Goal: Obtain resource: Download file/media

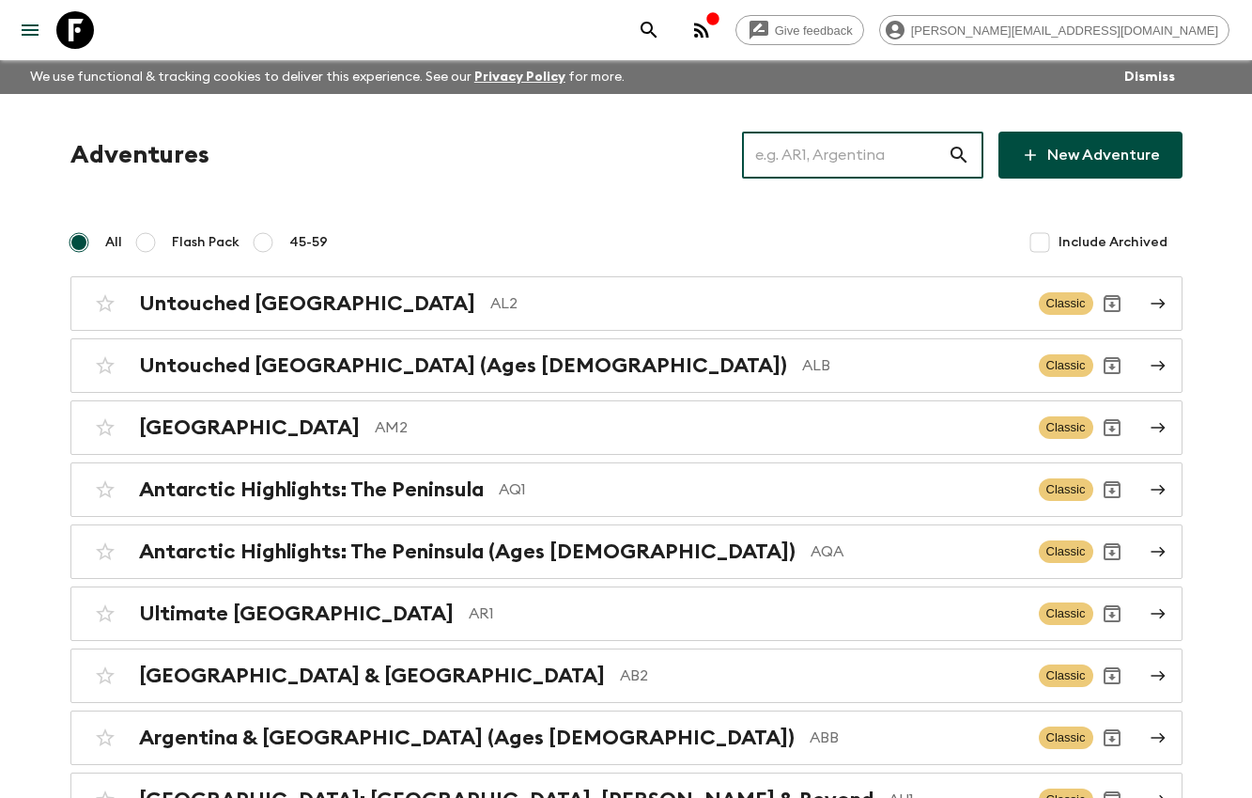
click at [923, 163] on input "text" at bounding box center [845, 155] width 206 height 53
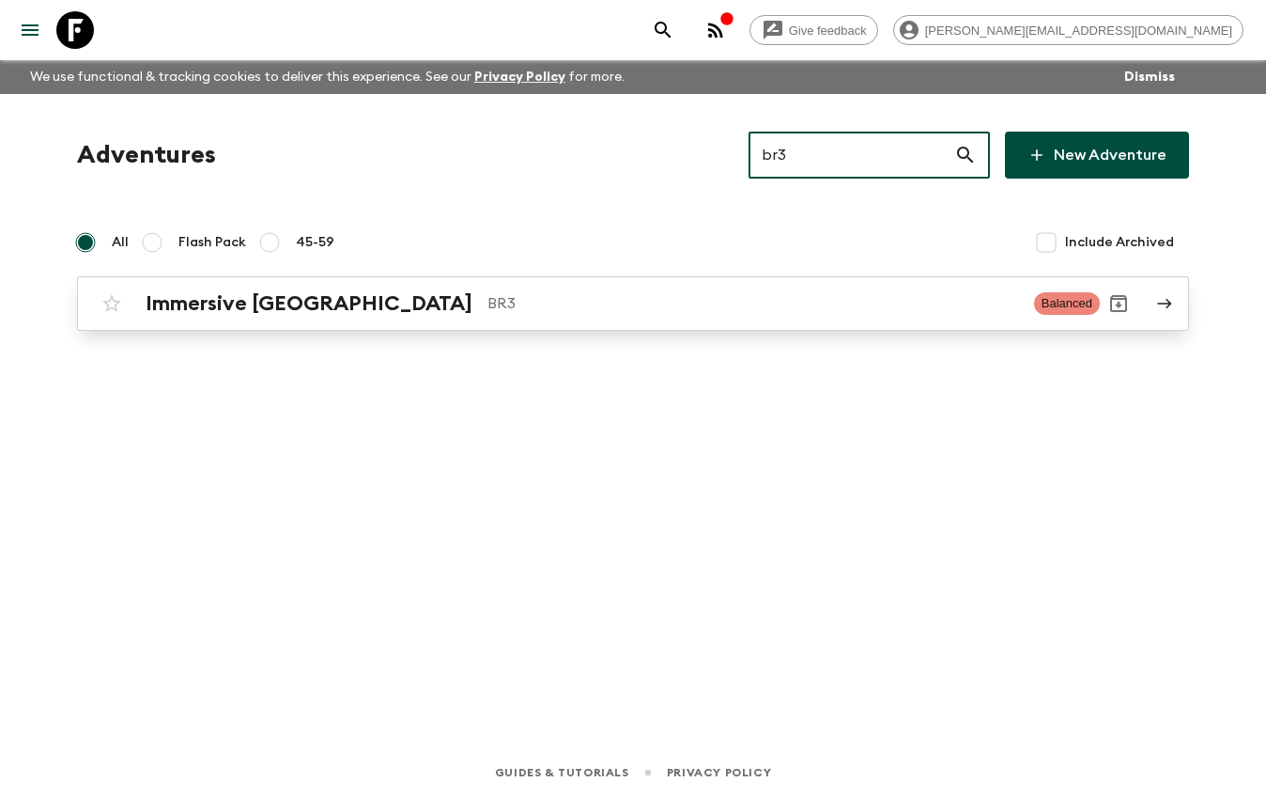
type input "br3"
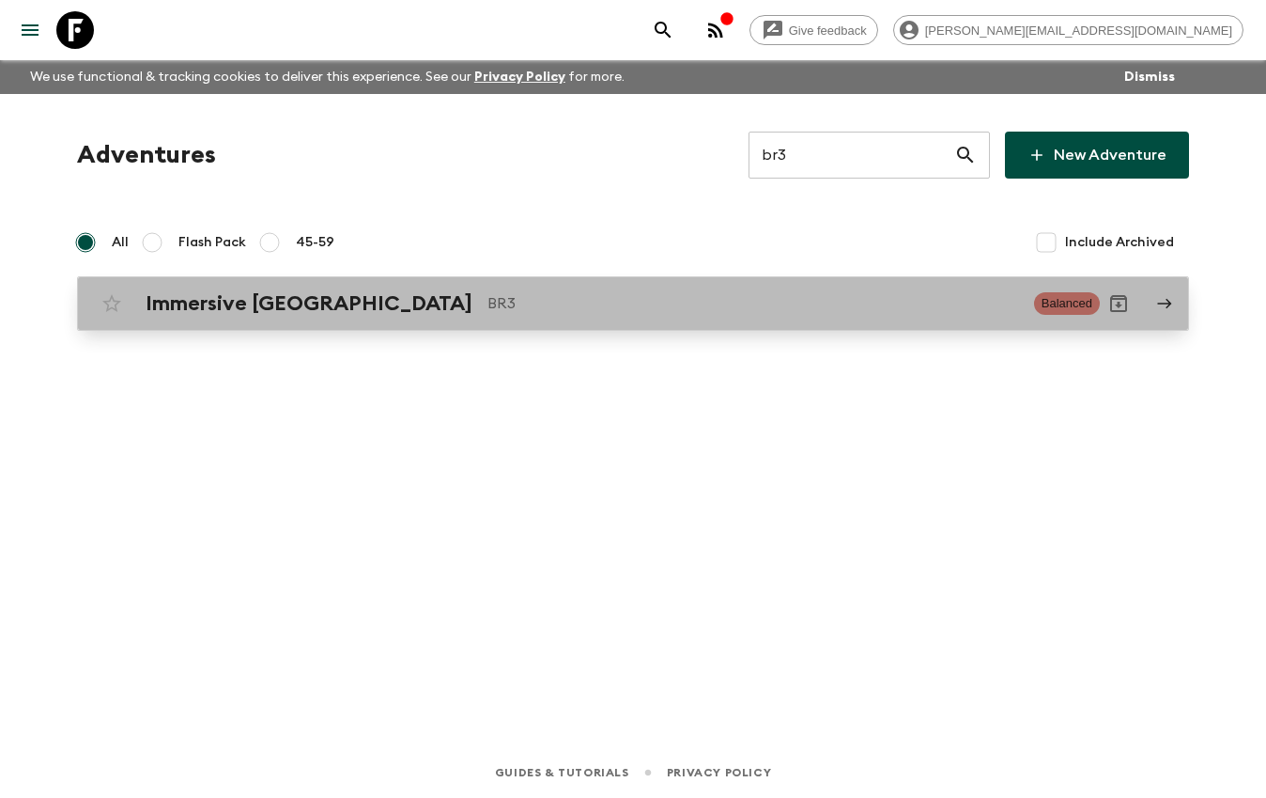
click at [636, 329] on link "Immersive [GEOGRAPHIC_DATA] BR3 Balanced" at bounding box center [633, 303] width 1112 height 54
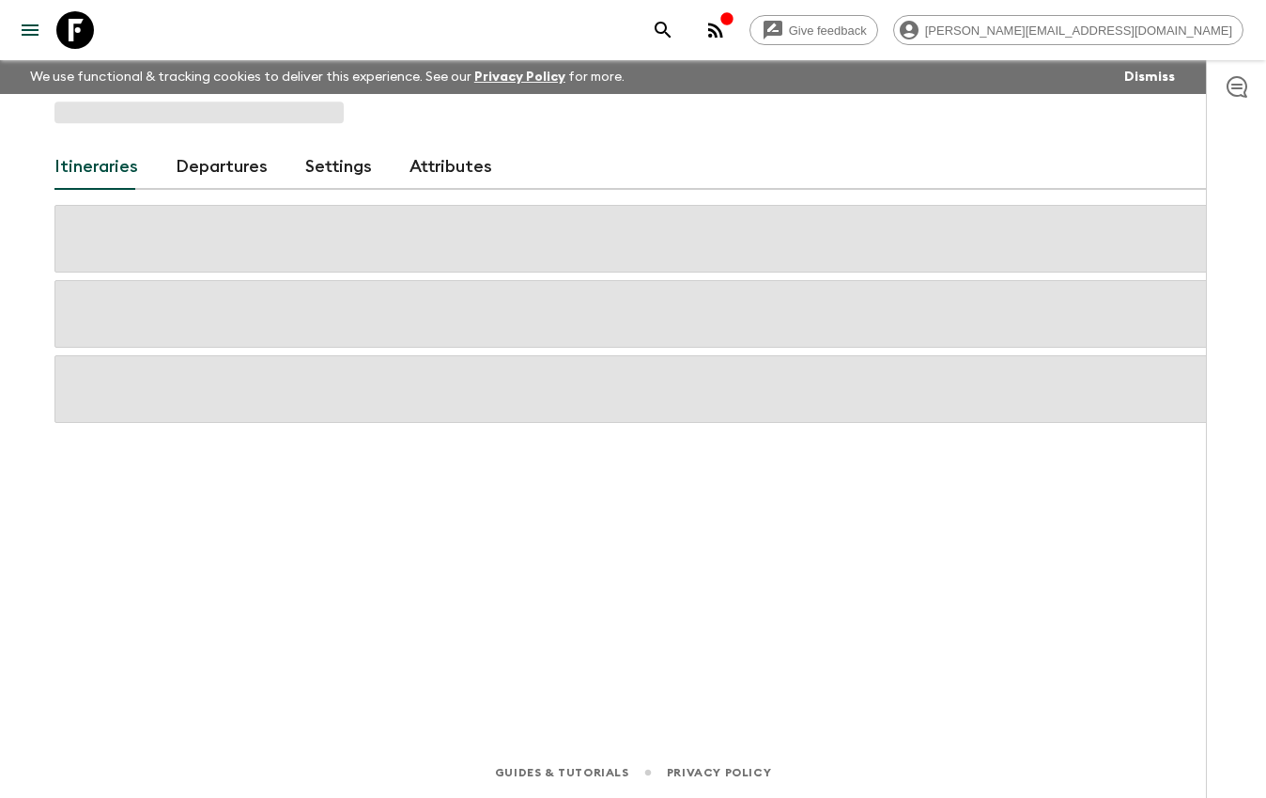
click at [228, 173] on link "Departures" at bounding box center [222, 167] width 92 height 45
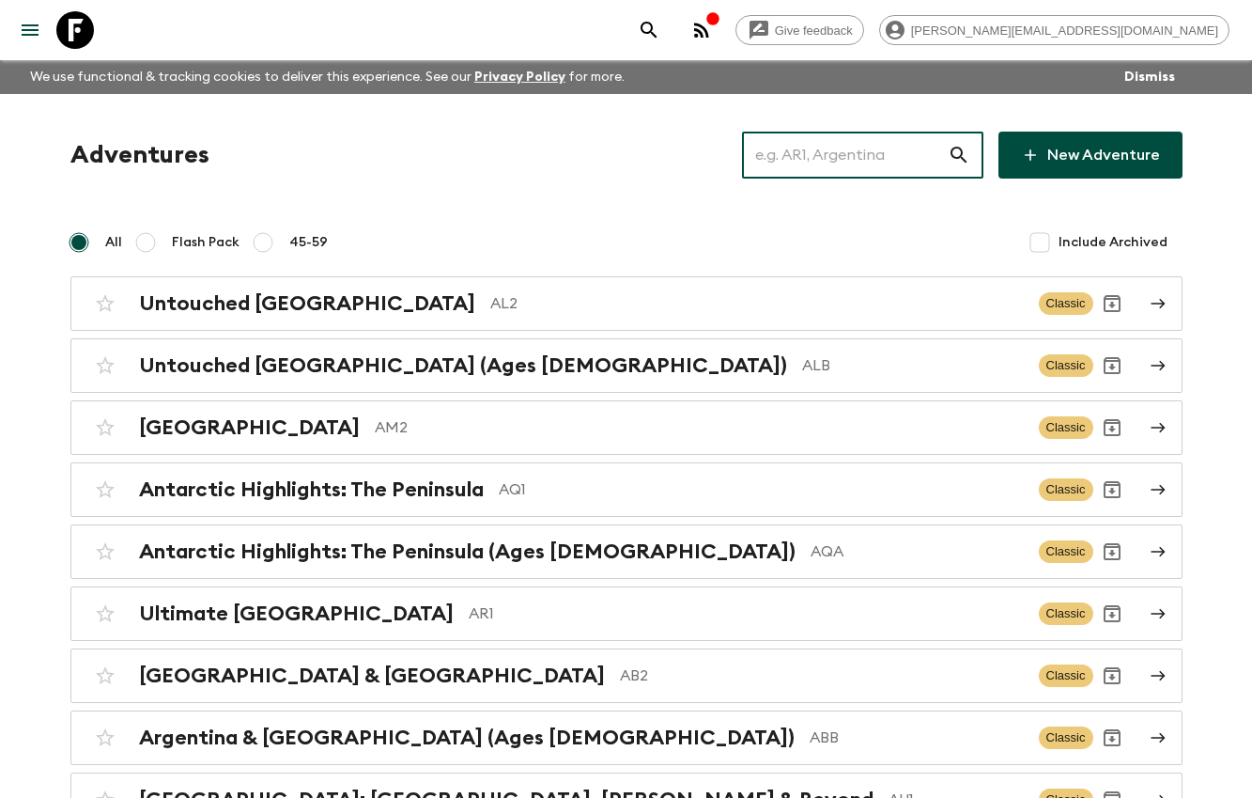
click at [894, 160] on input "text" at bounding box center [845, 155] width 206 height 53
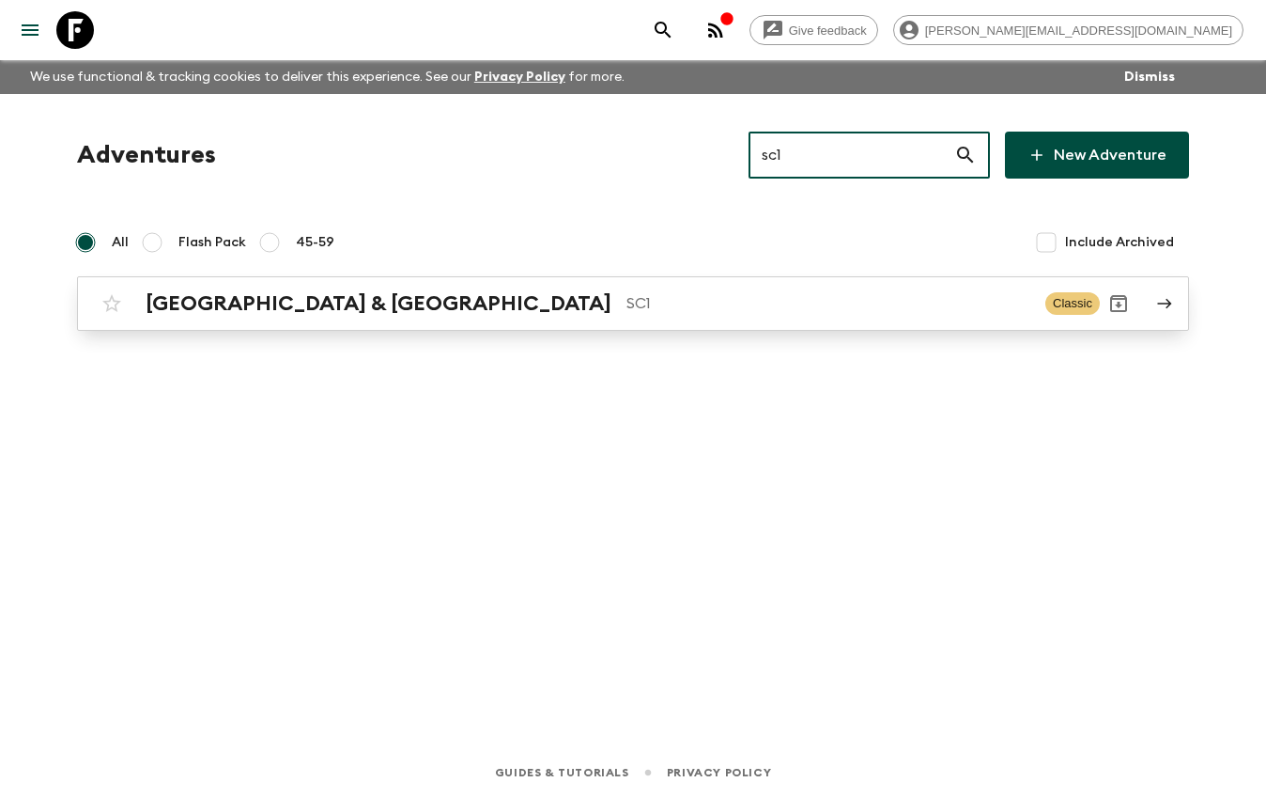
type input "sc1"
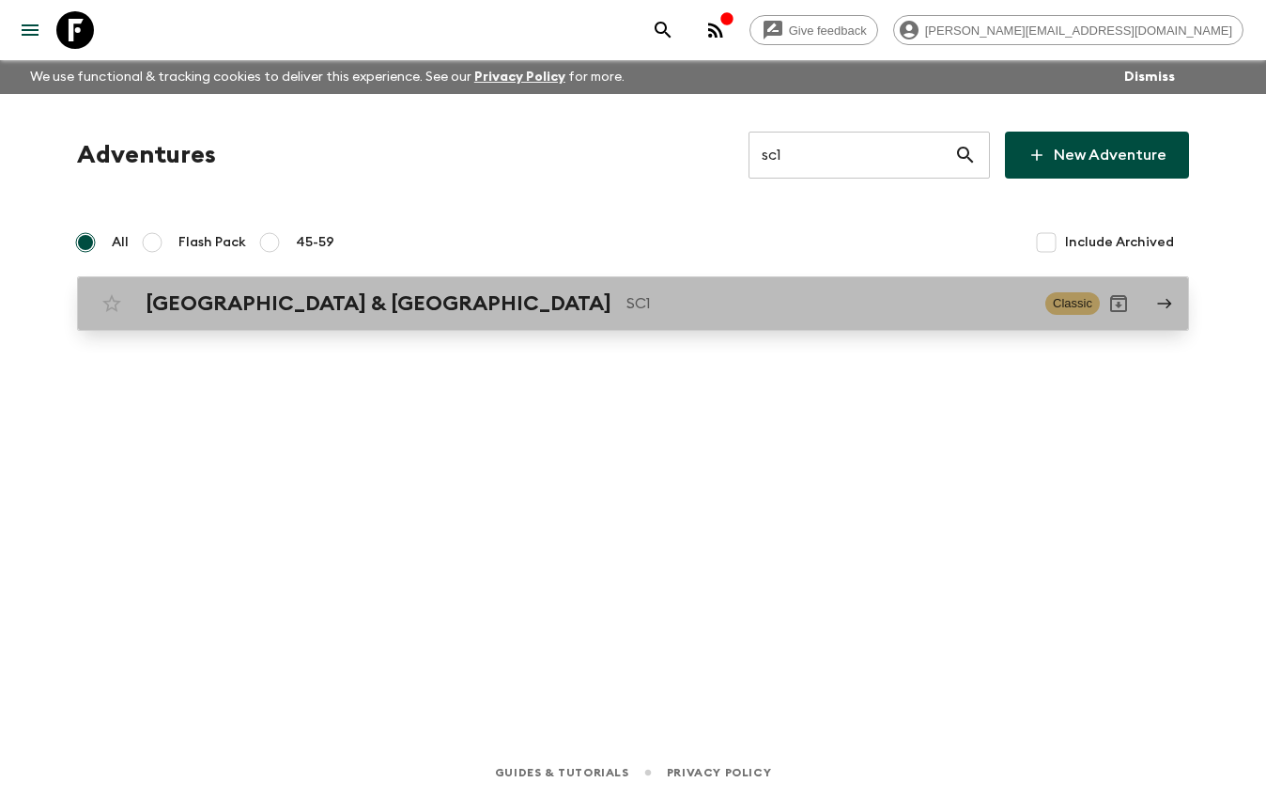
click at [590, 328] on link "Slovenia & Croatia SC1 Classic" at bounding box center [633, 303] width 1112 height 54
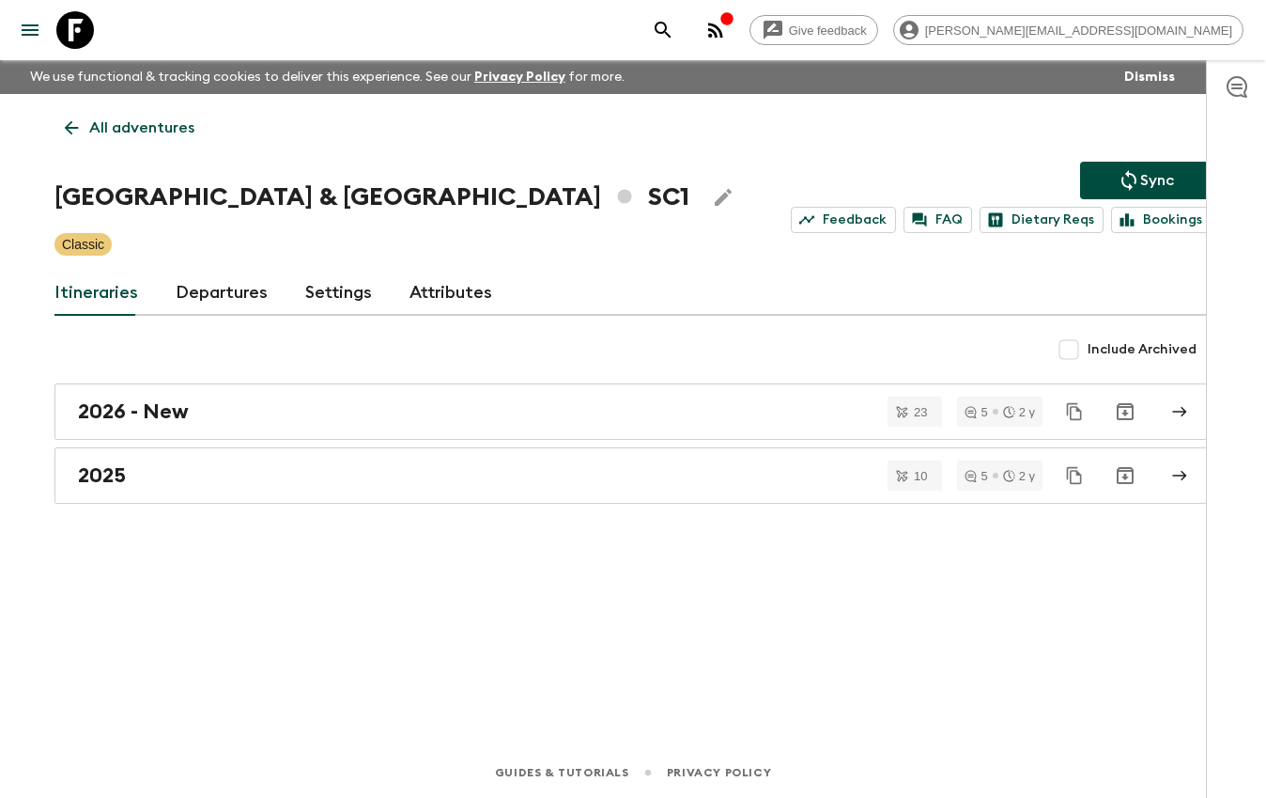
click at [232, 281] on link "Departures" at bounding box center [222, 293] width 92 height 45
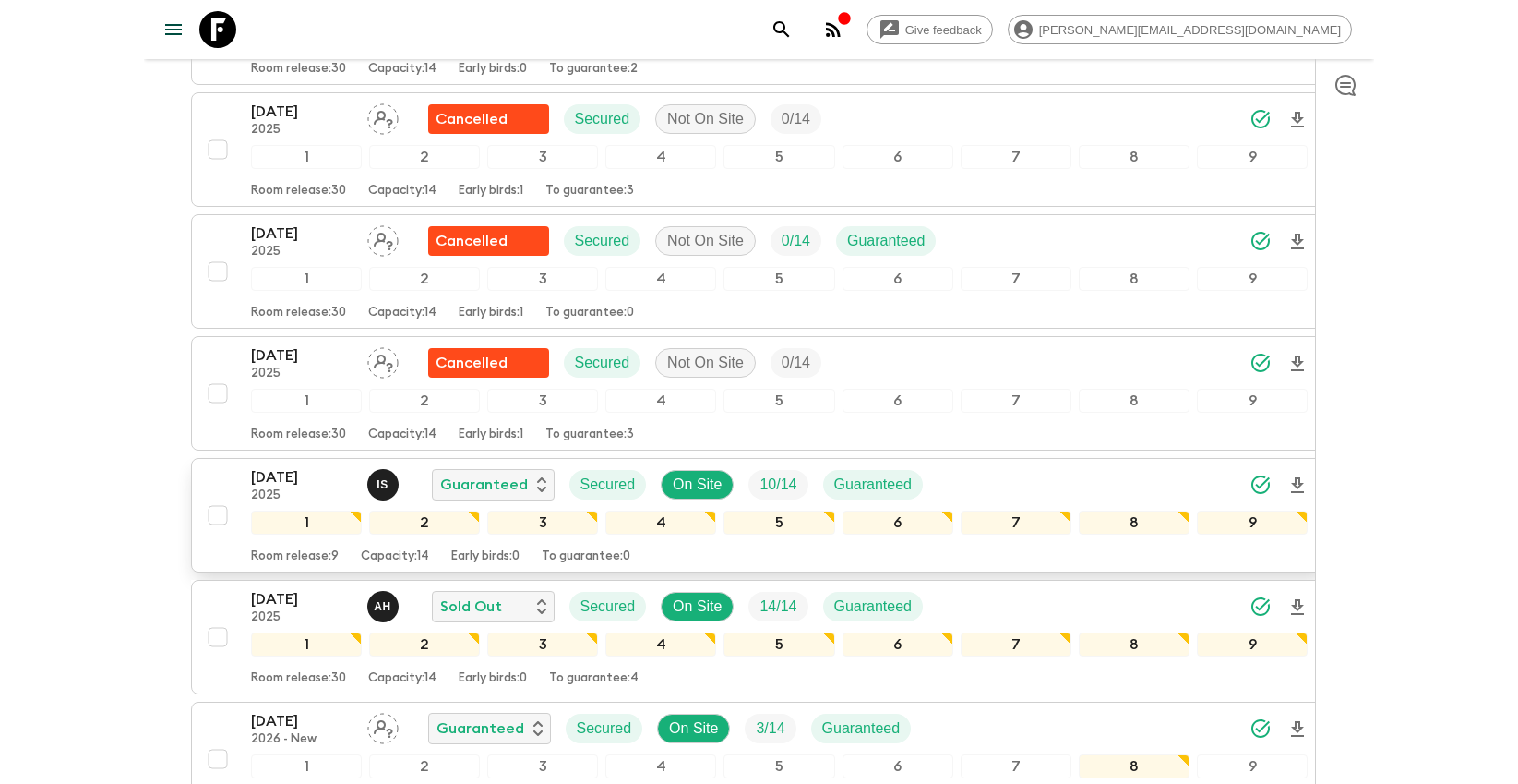
scroll to position [2211, 0]
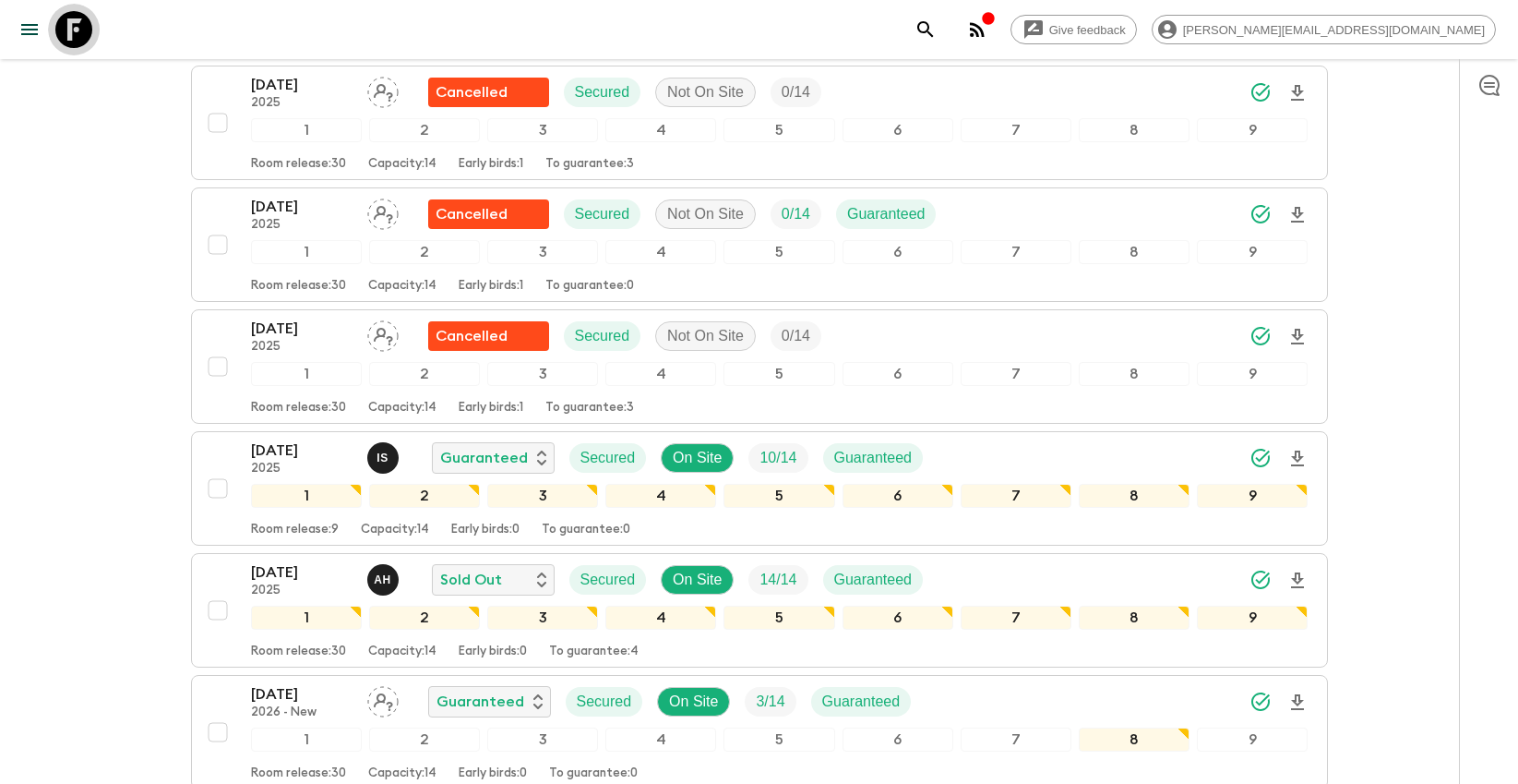
drag, startPoint x: 69, startPoint y: 32, endPoint x: 516, endPoint y: 64, distance: 448.1
click at [72, 32] on icon at bounding box center [74, 29] width 37 height 37
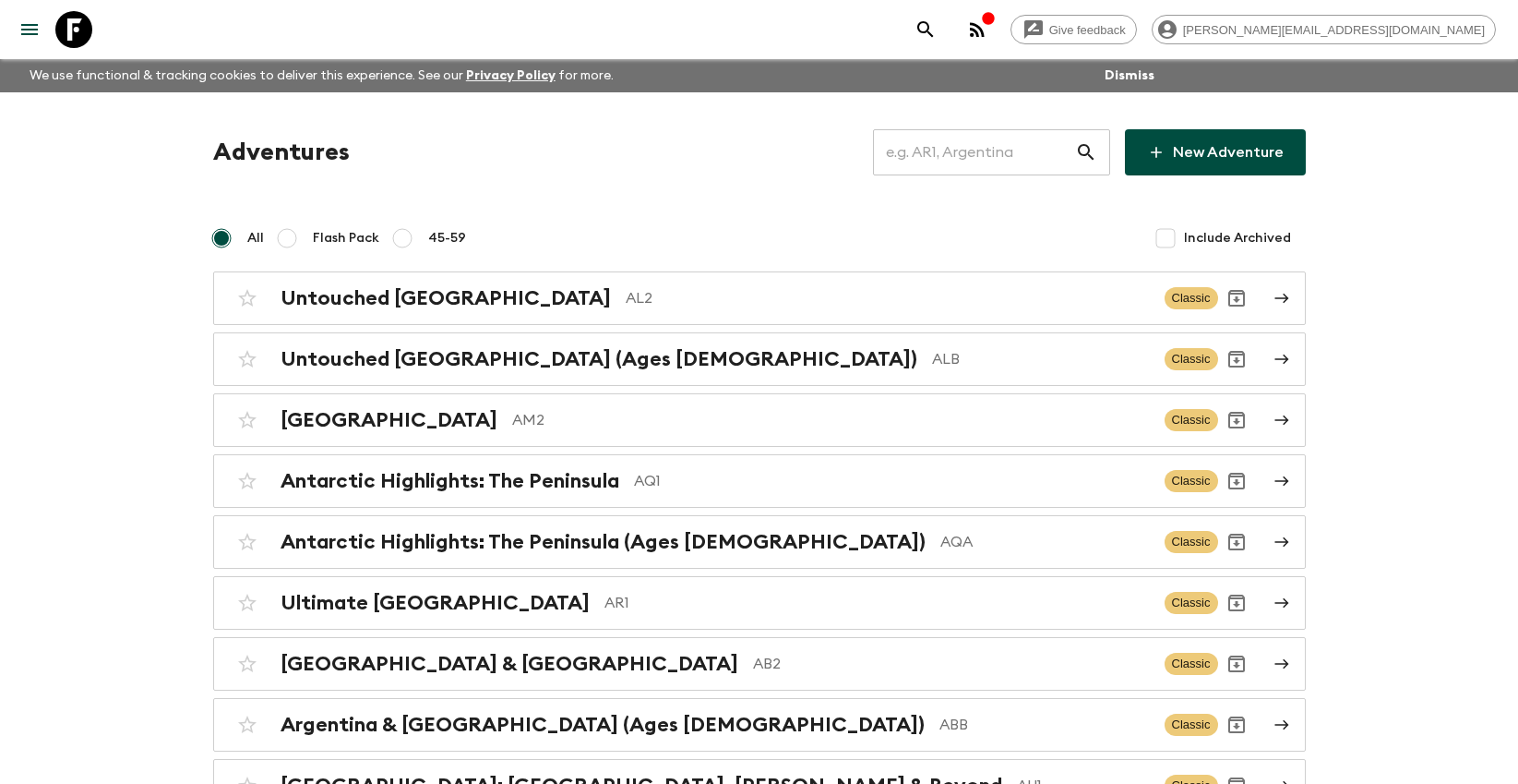
click at [1059, 159] on input "text" at bounding box center [975, 152] width 202 height 52
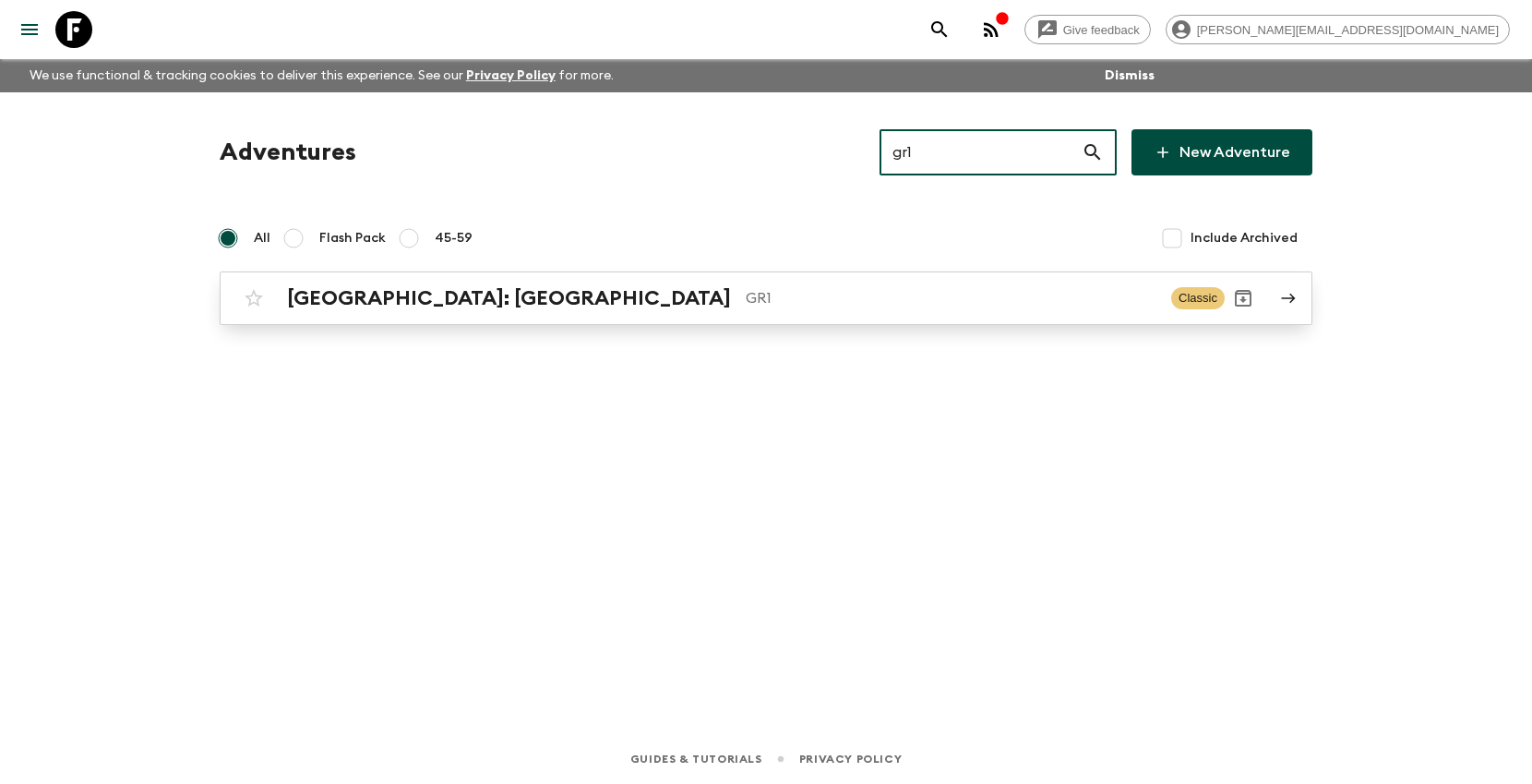
type input "gr1"
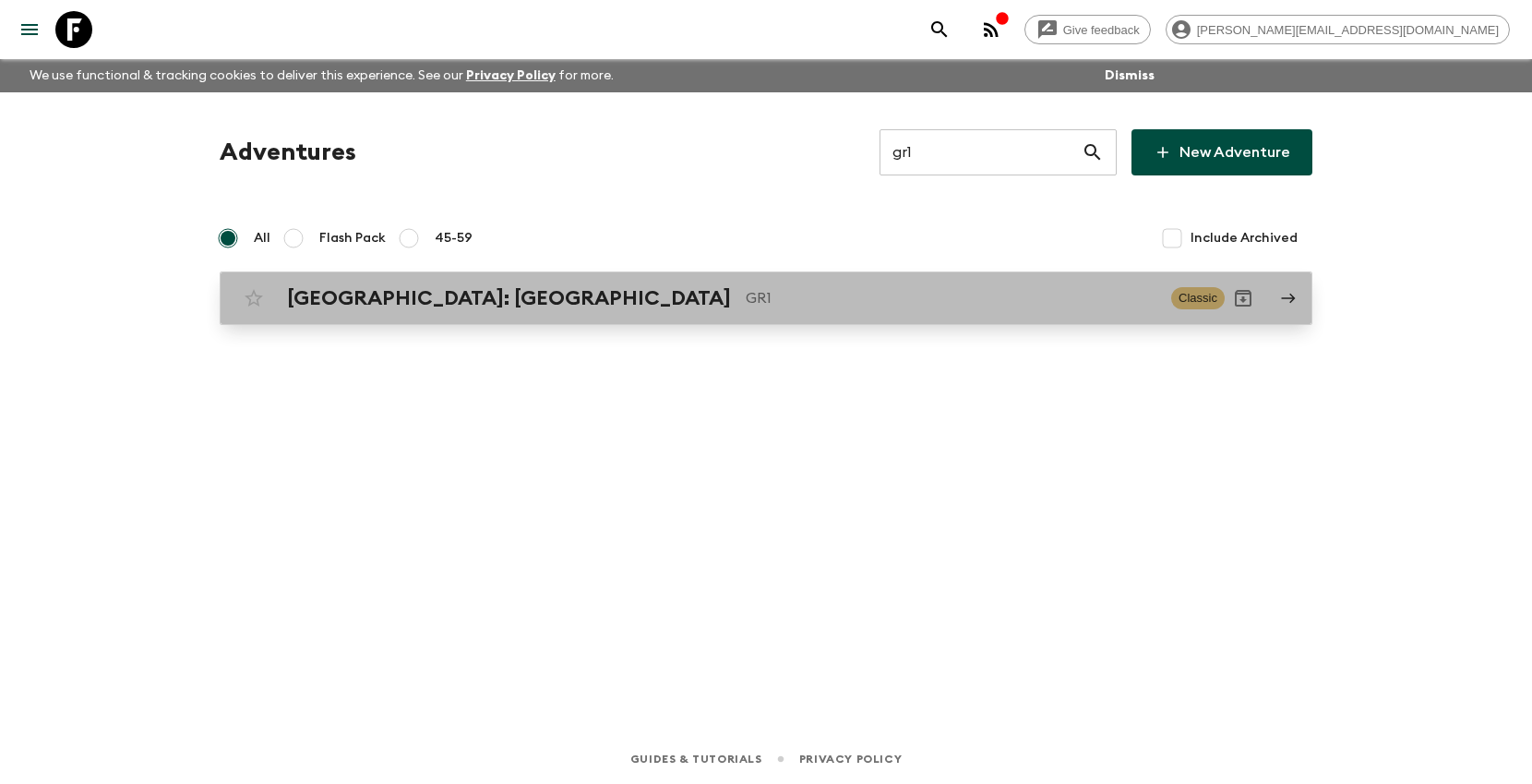
click at [676, 315] on div "Greece: Athens & the Islands GR1 Classic" at bounding box center [730, 299] width 990 height 37
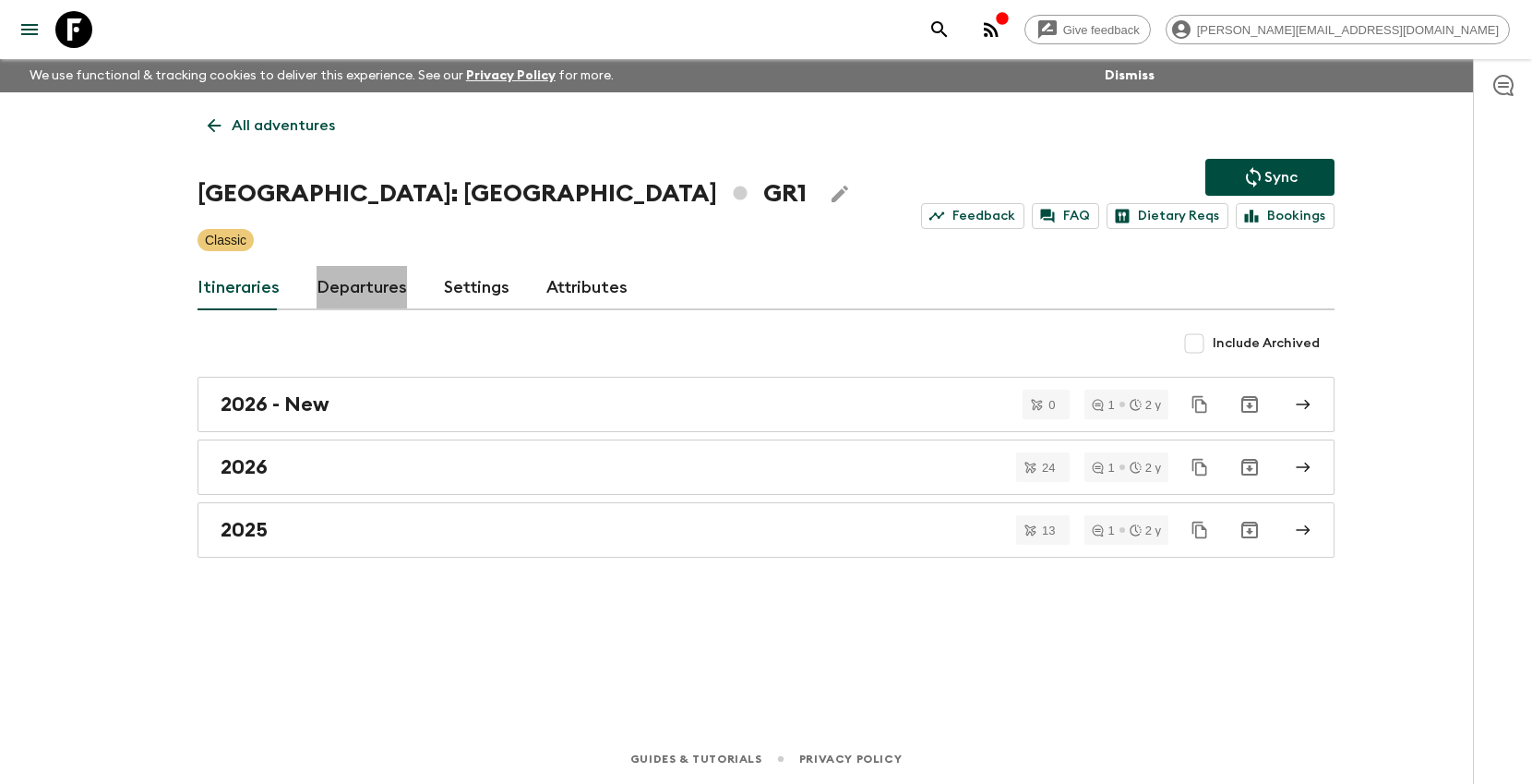
click at [368, 282] on link "Departures" at bounding box center [362, 288] width 90 height 44
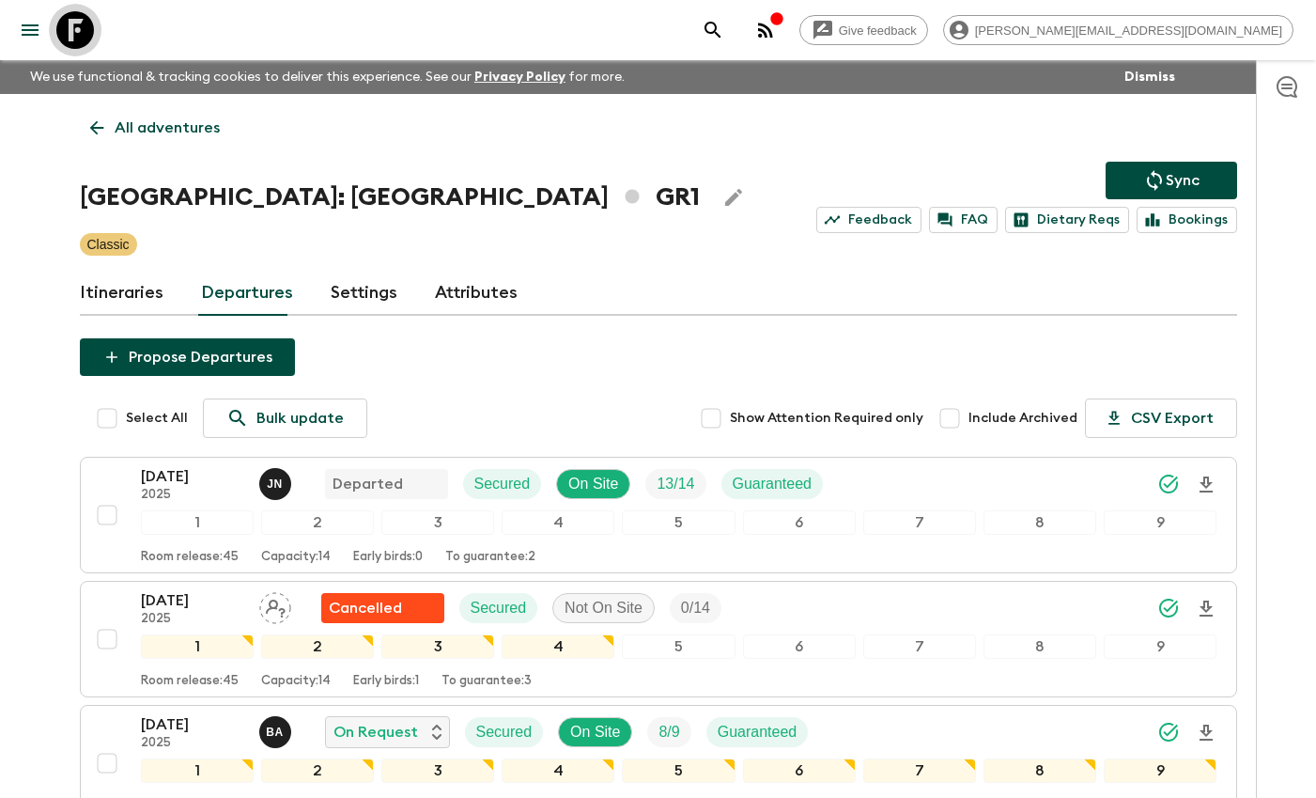
click at [86, 35] on icon at bounding box center [75, 30] width 38 height 38
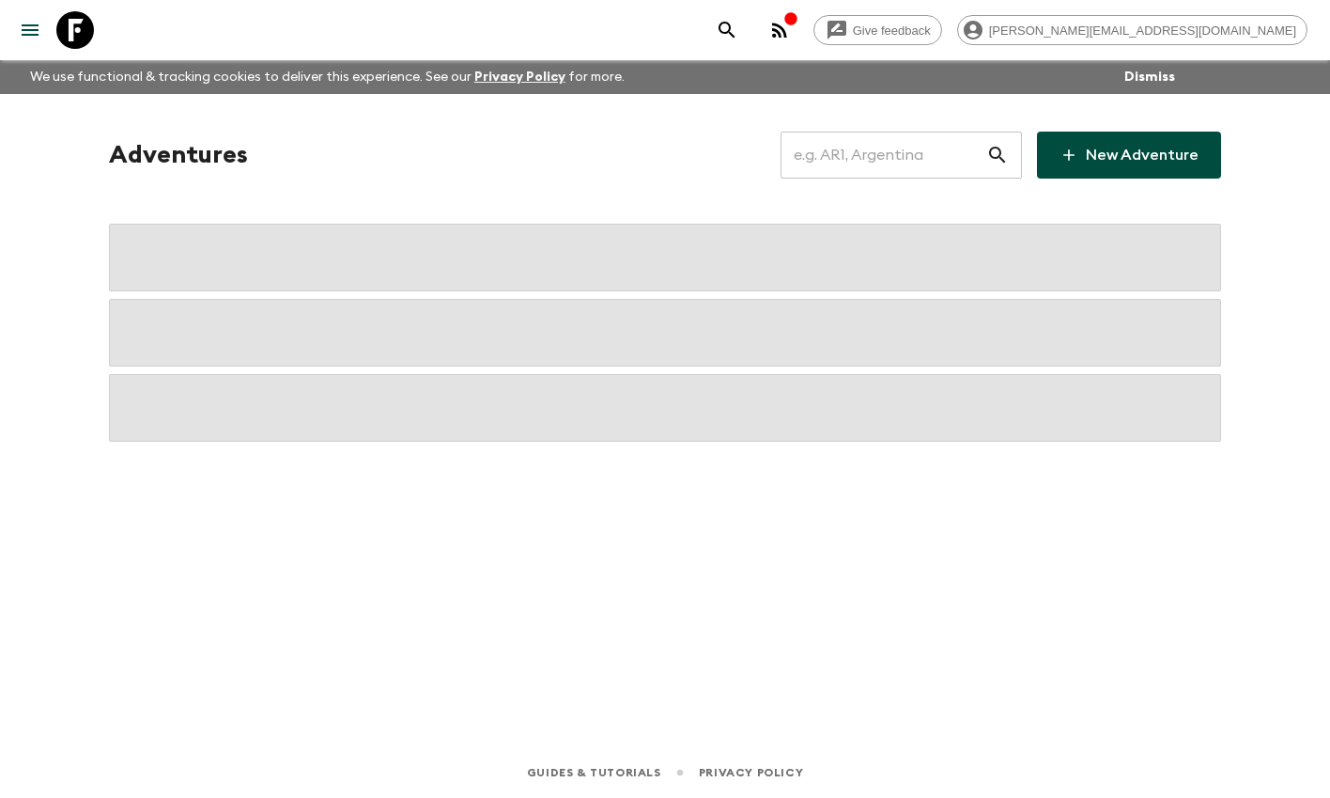
click at [839, 167] on input "text" at bounding box center [884, 155] width 206 height 53
type input "tr1"
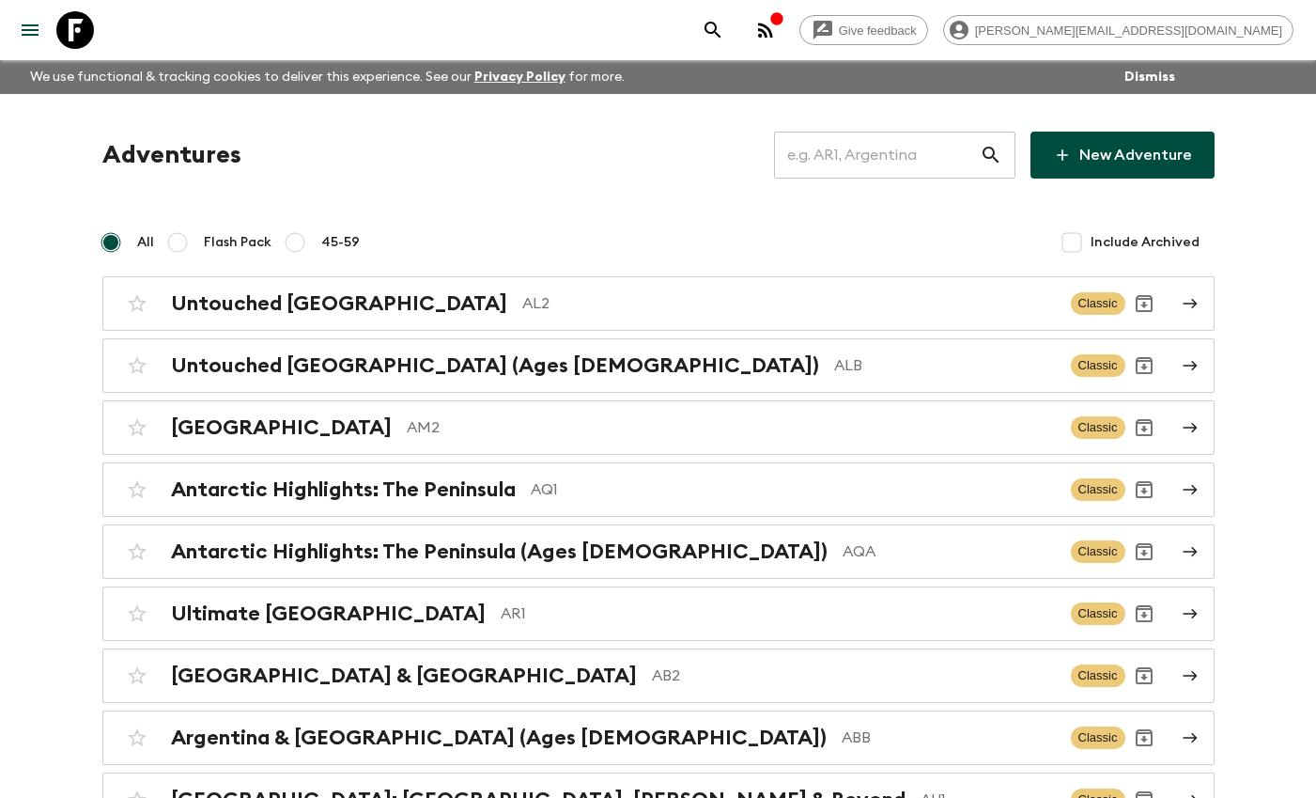
click at [898, 164] on input "text" at bounding box center [877, 155] width 206 height 53
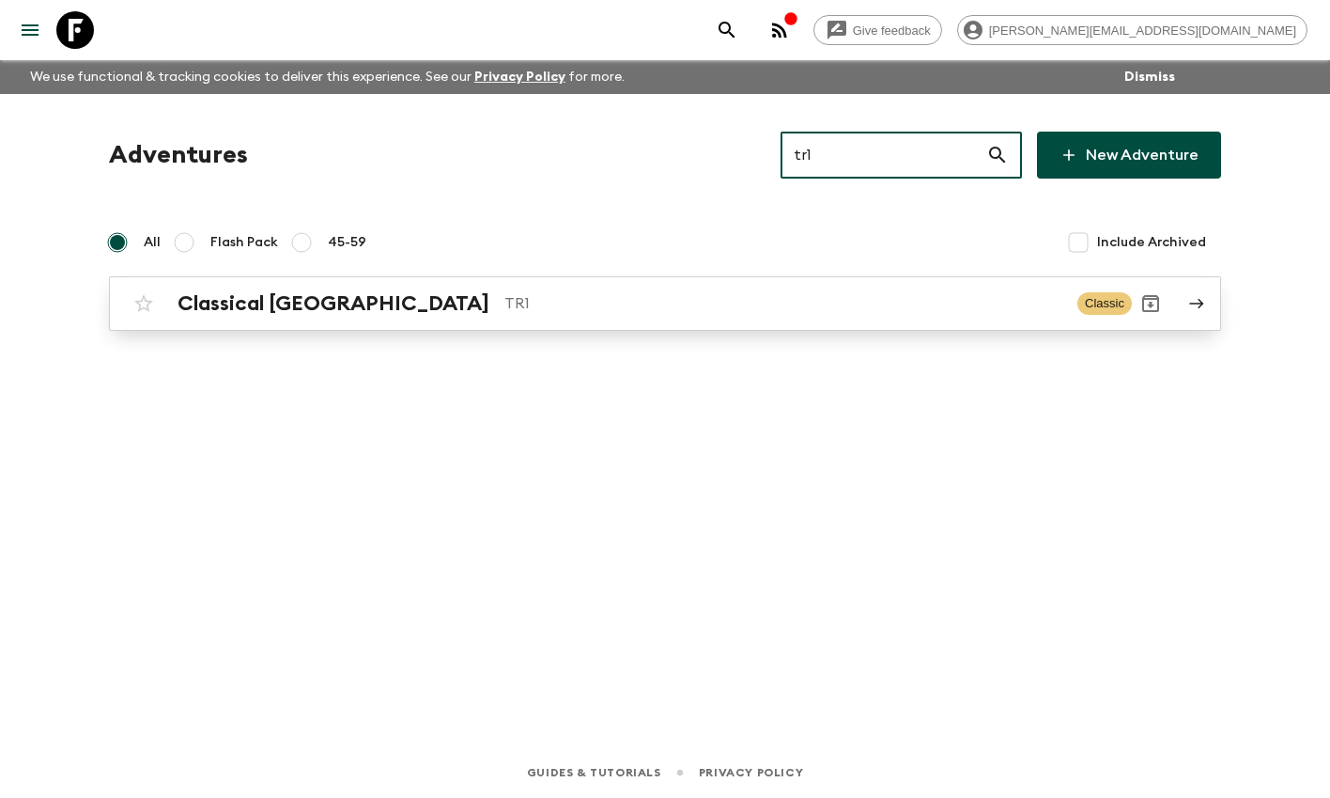
type input "tr1"
click at [640, 317] on div "Classical Türkiye TR1 Classic" at bounding box center [628, 304] width 1007 height 38
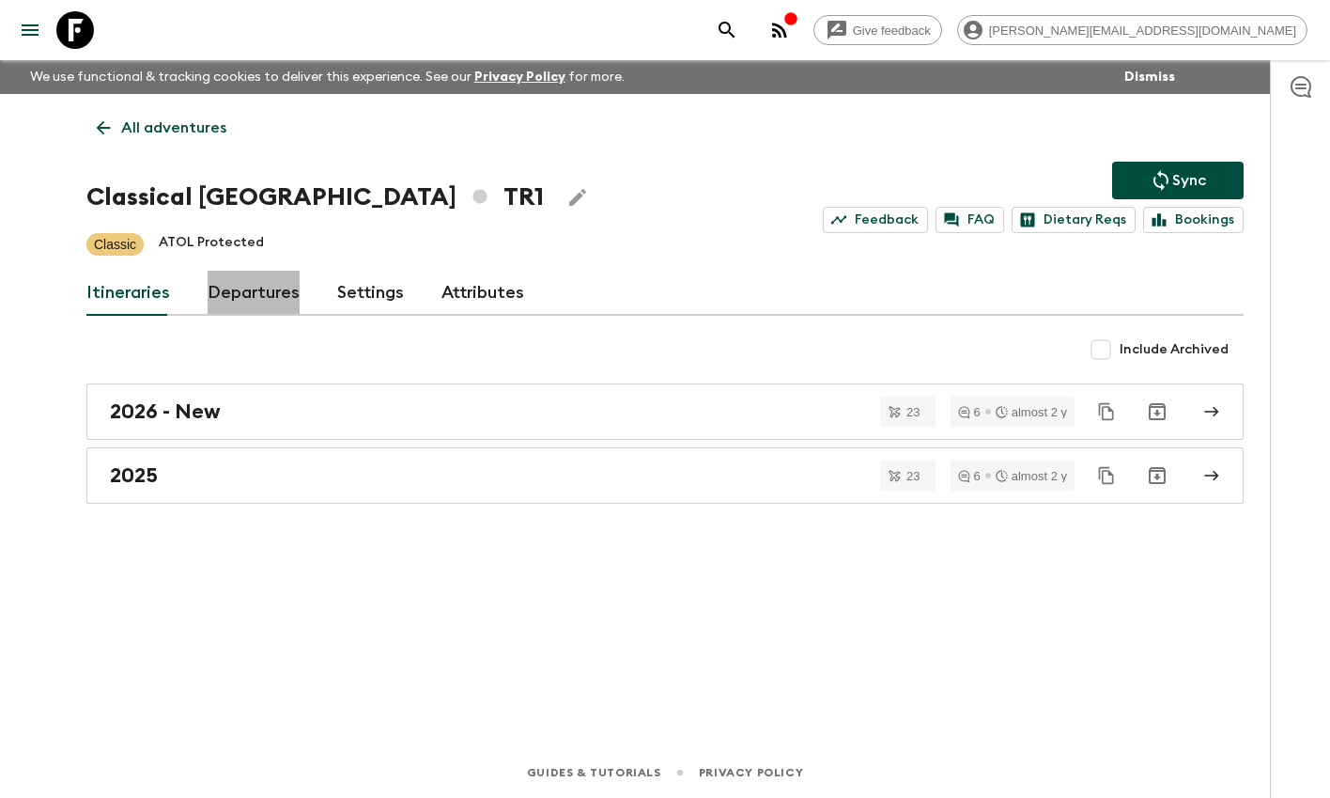
click at [229, 303] on link "Departures" at bounding box center [254, 293] width 92 height 45
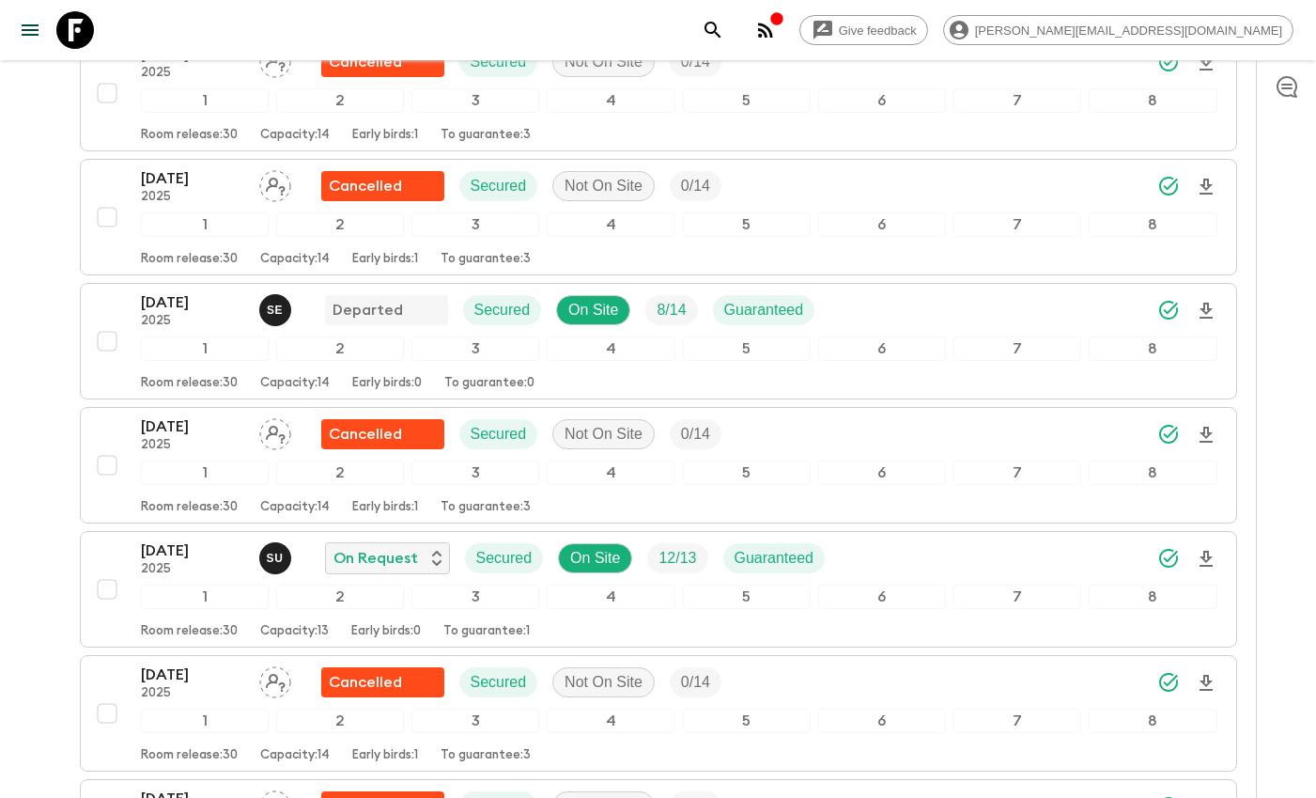
scroll to position [4557, 0]
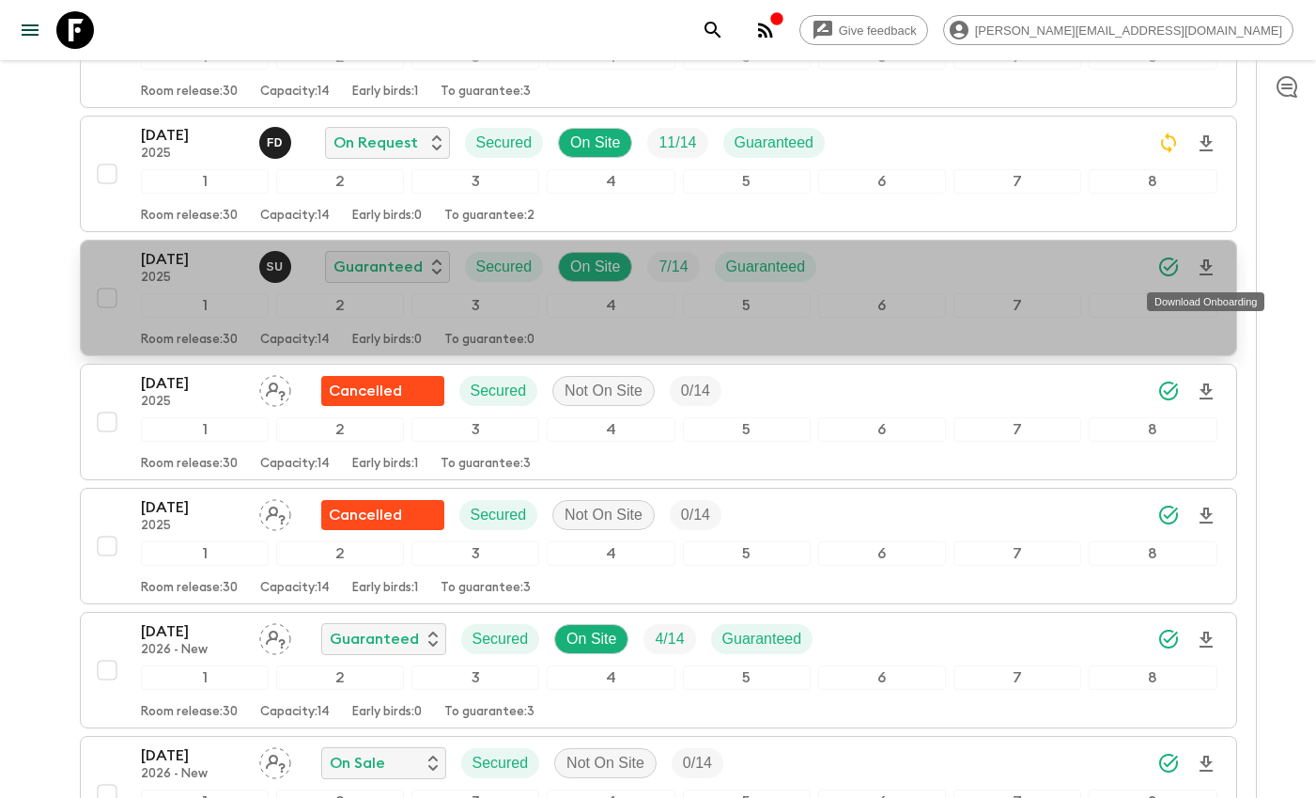
click at [1216, 266] on icon "Download Onboarding" at bounding box center [1206, 267] width 23 height 23
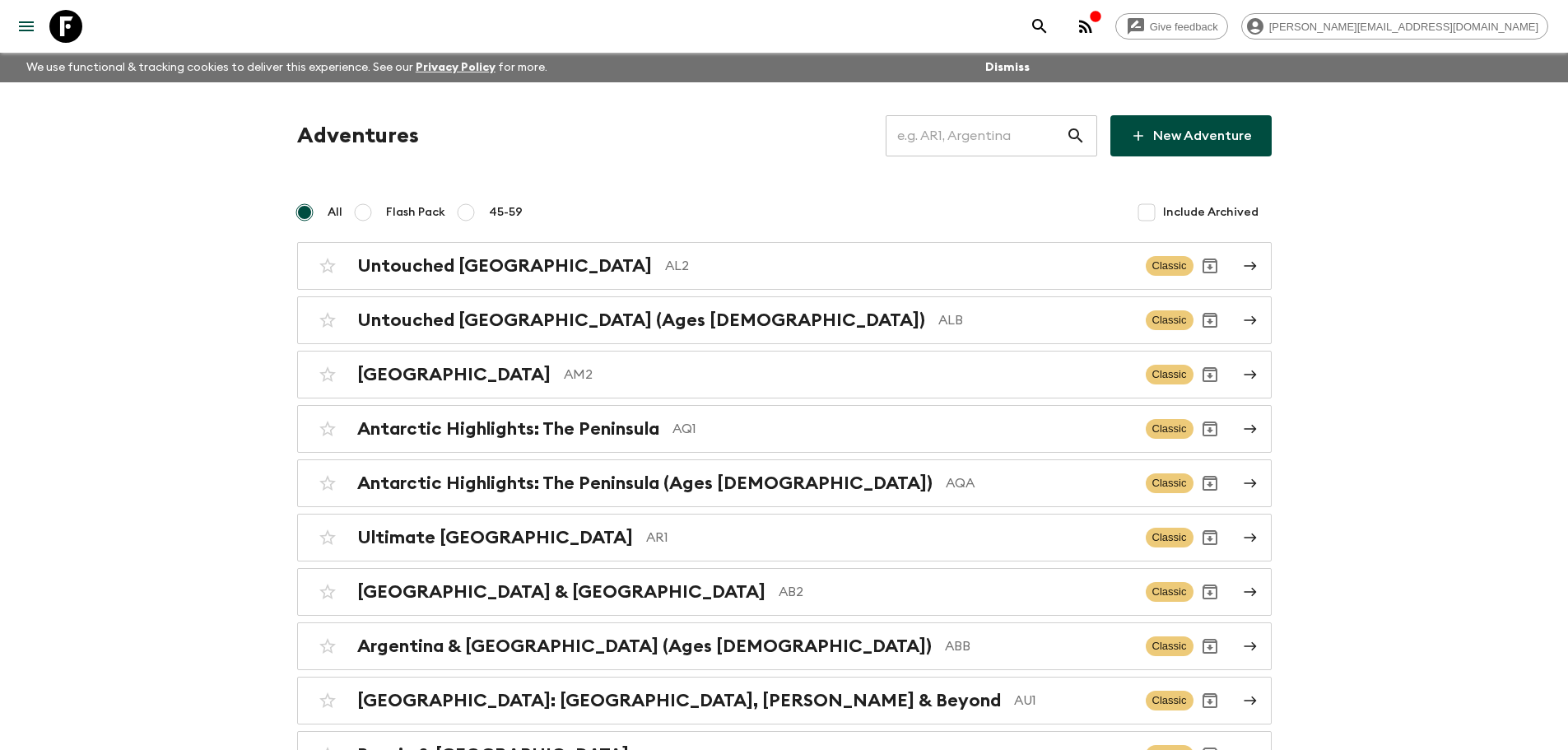
click at [995, 138] on input "text" at bounding box center [976, 136] width 181 height 46
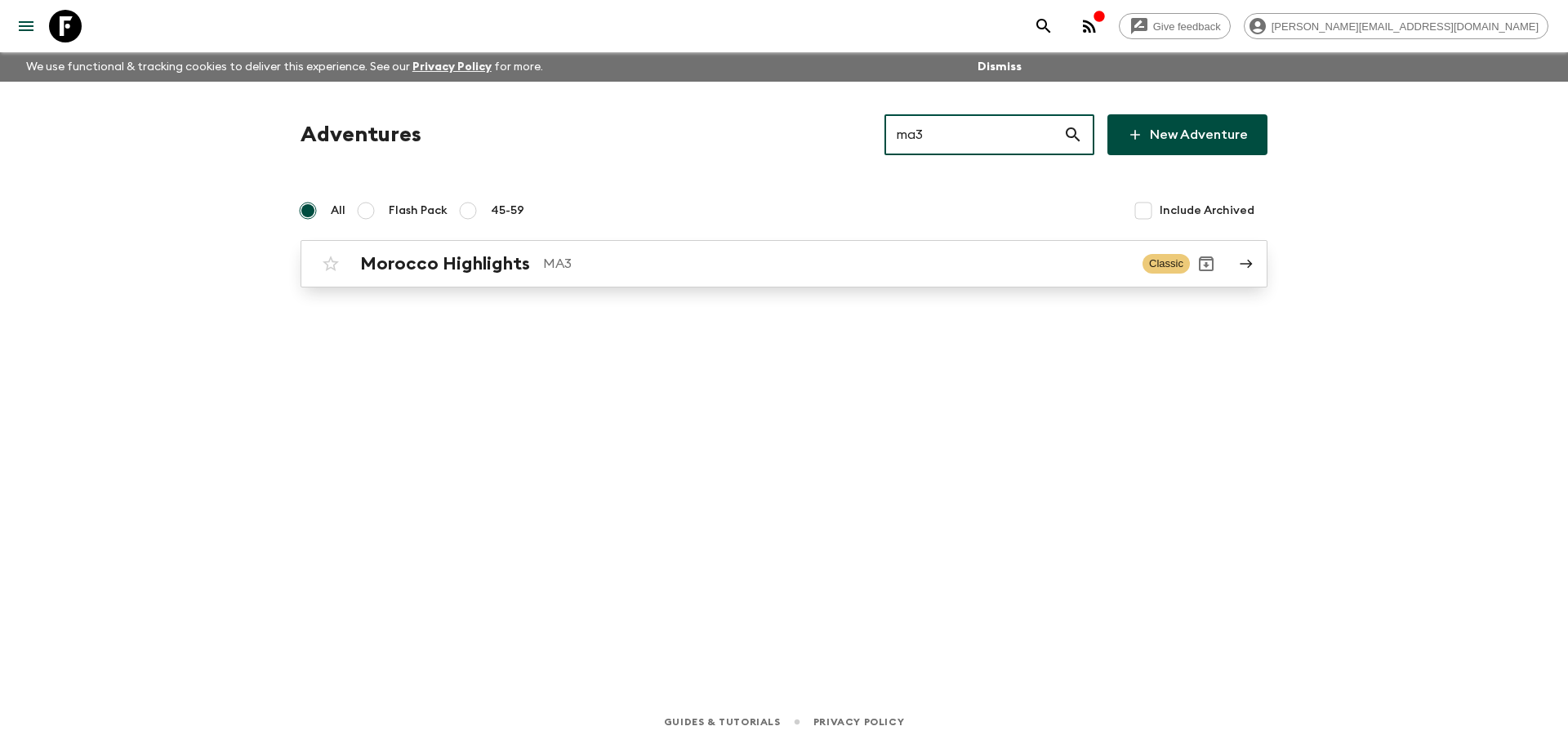
type input "ma3"
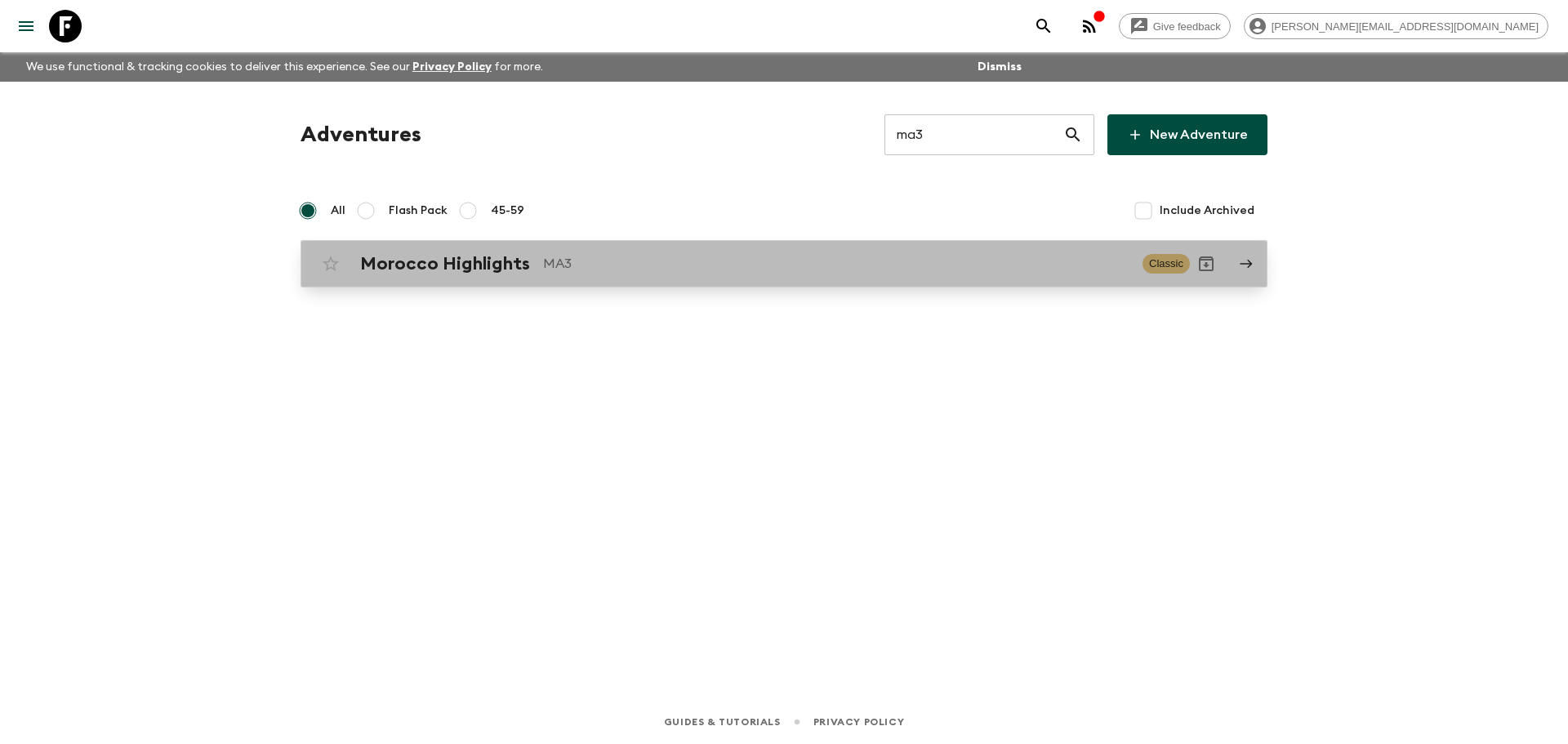
click at [828, 262] on p "MA3" at bounding box center [836, 263] width 586 height 20
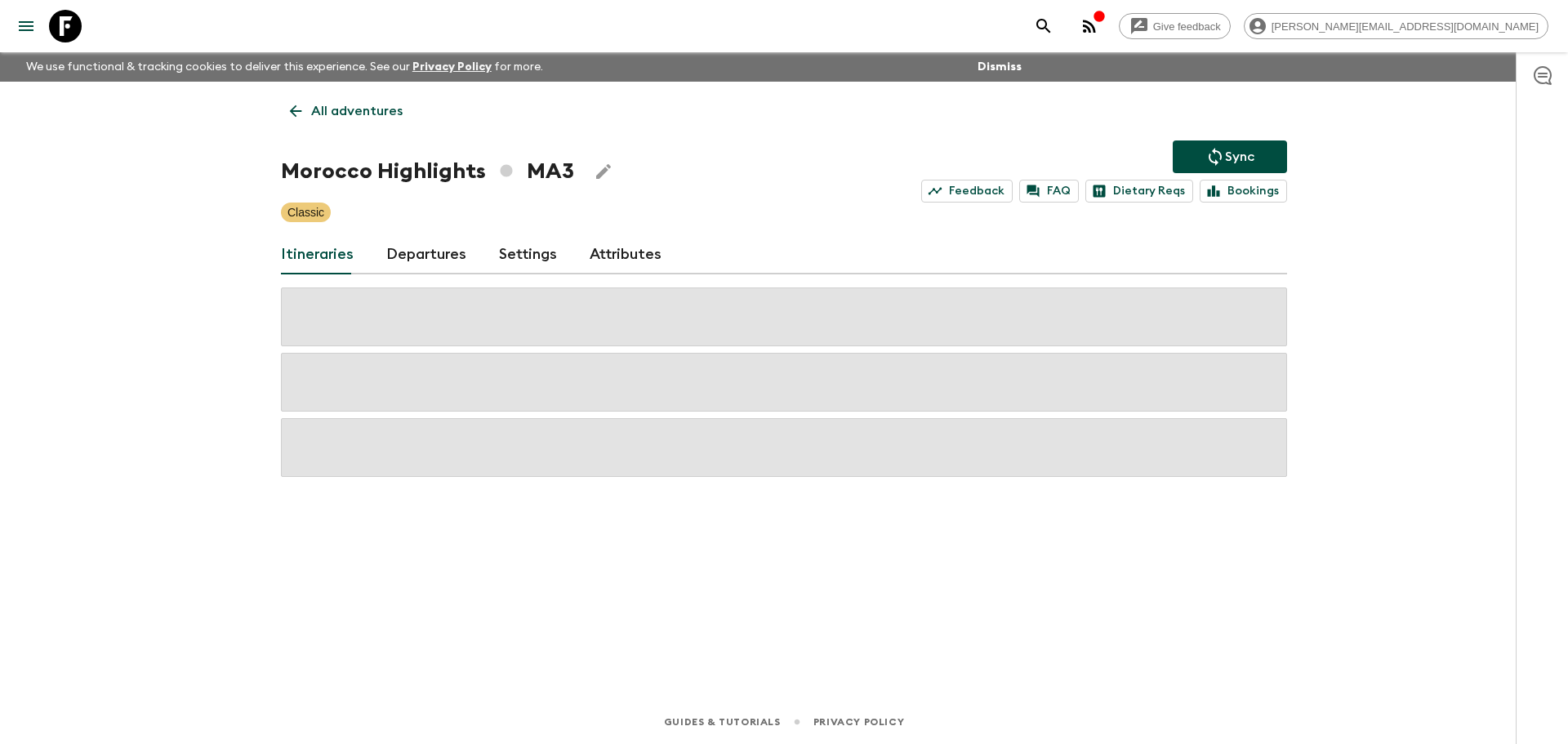
click at [452, 257] on link "Departures" at bounding box center [426, 255] width 80 height 39
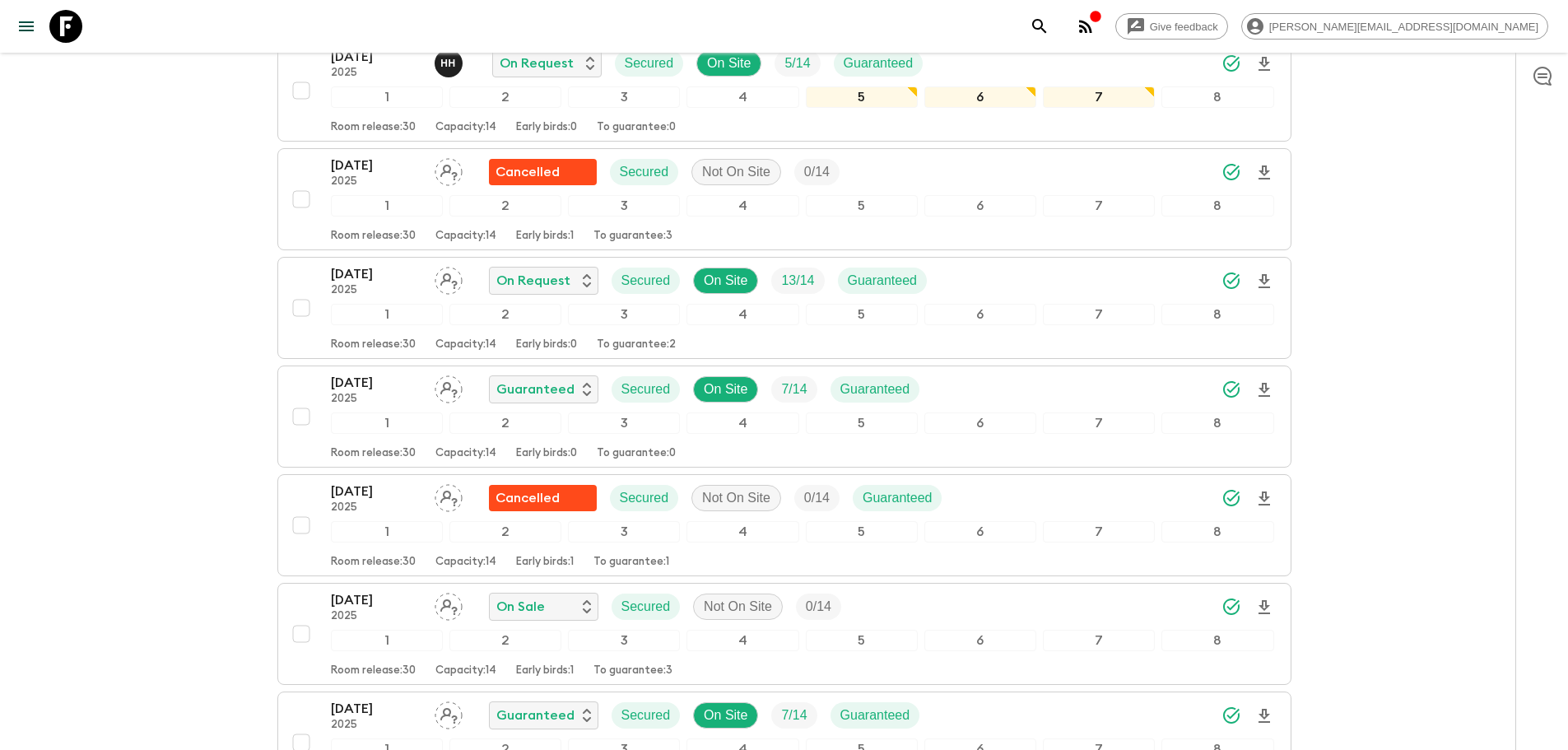
scroll to position [461, 0]
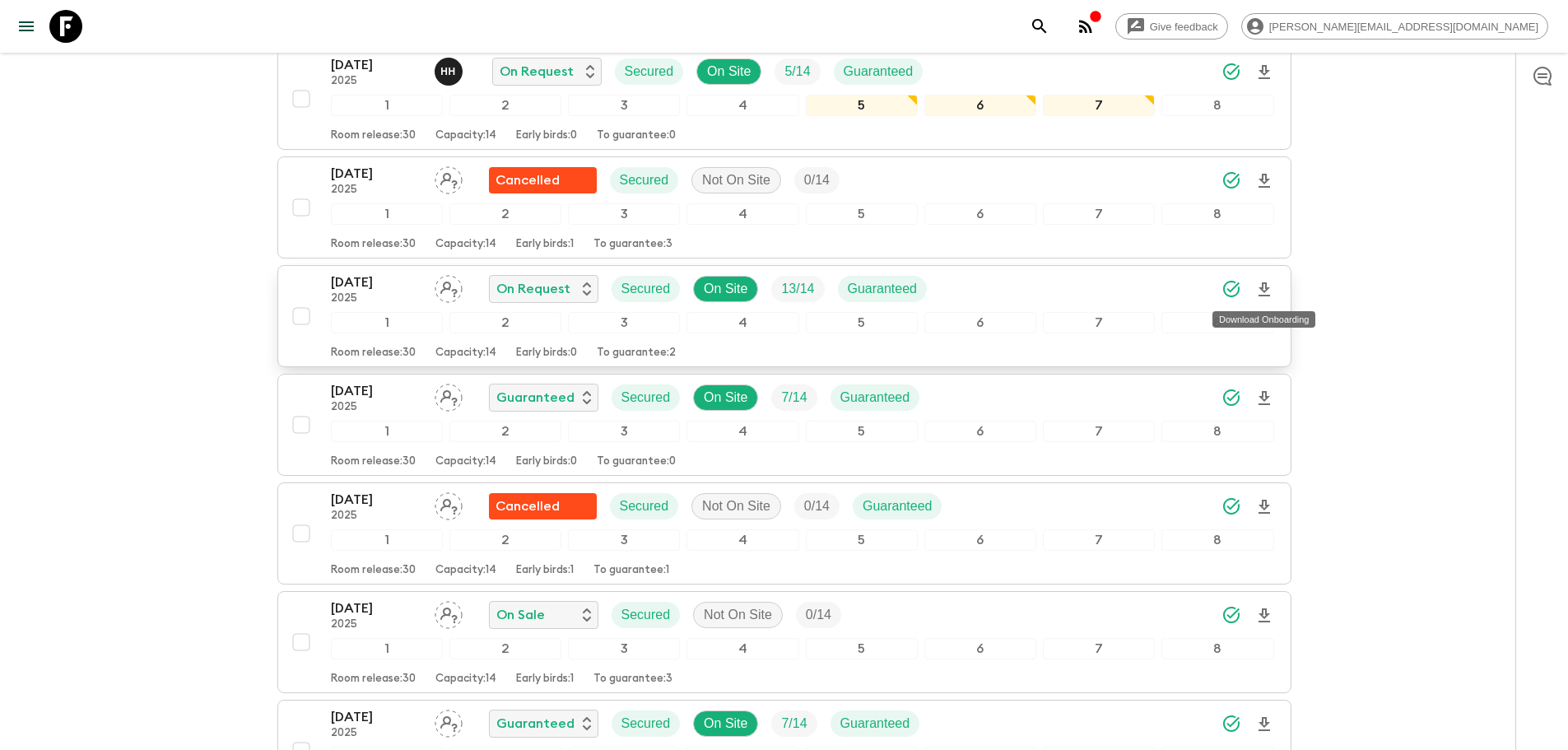
click at [1263, 292] on icon "Download Onboarding" at bounding box center [1264, 289] width 11 height 14
click at [1266, 396] on icon "Download Onboarding" at bounding box center [1264, 398] width 11 height 14
